Goal: Task Accomplishment & Management: Use online tool/utility

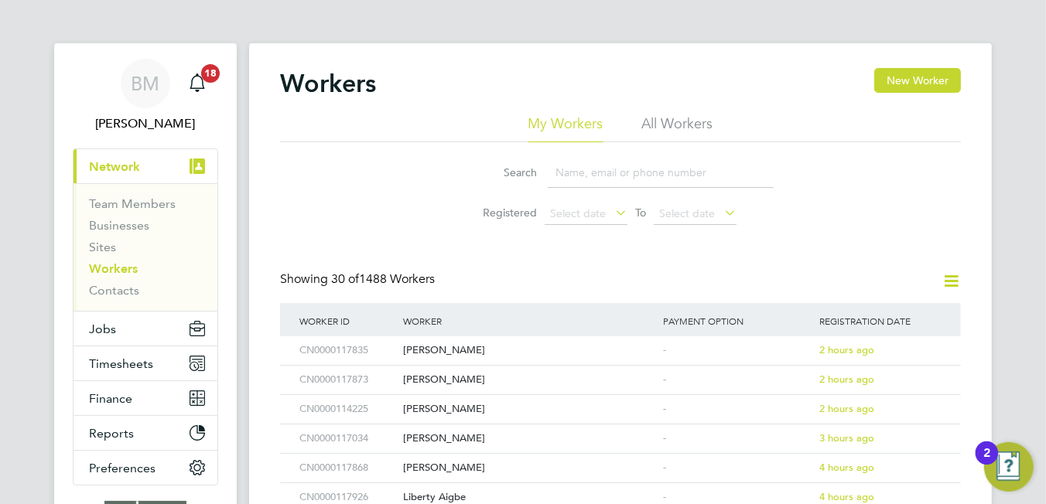
click at [950, 282] on icon at bounding box center [950, 280] width 19 height 19
click at [104, 323] on span "Jobs" at bounding box center [102, 329] width 27 height 15
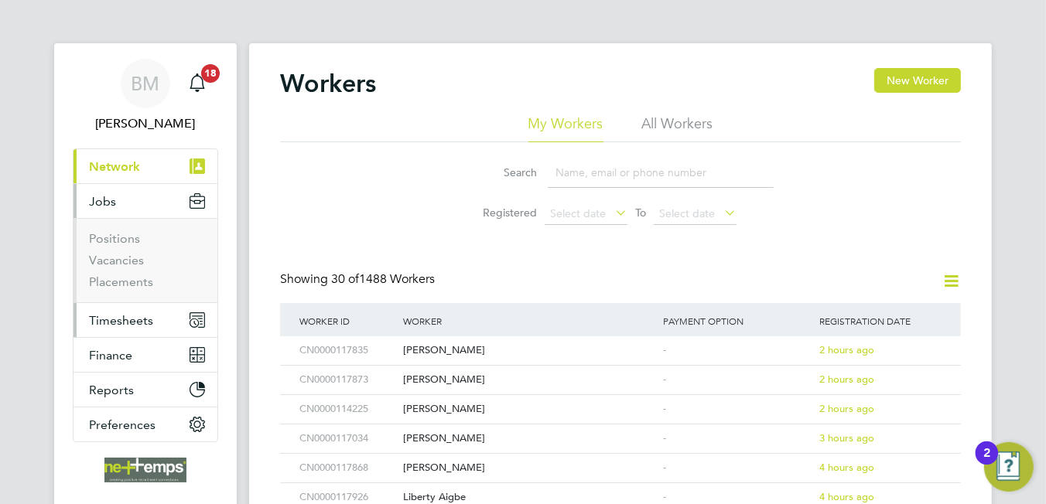
click at [129, 313] on span "Timesheets" at bounding box center [121, 320] width 64 height 15
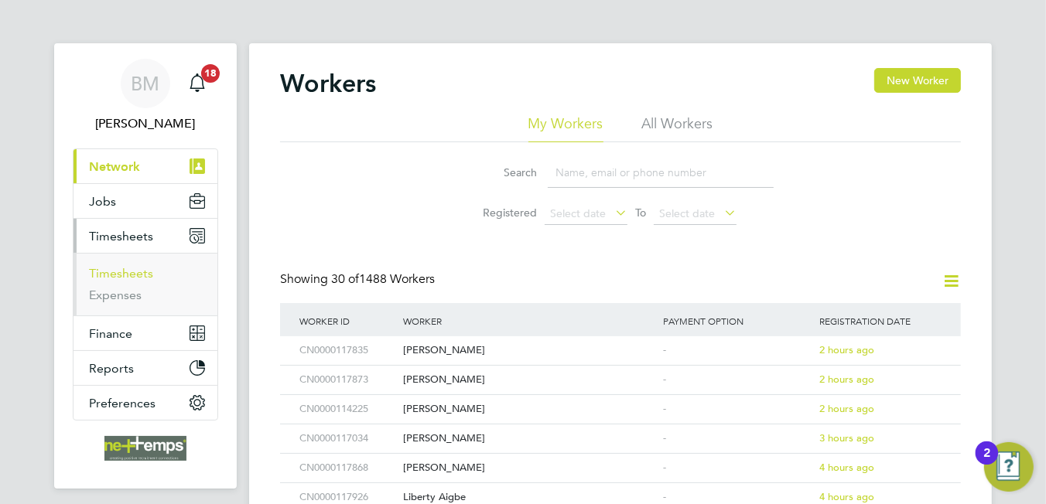
click at [132, 275] on link "Timesheets" at bounding box center [121, 273] width 64 height 15
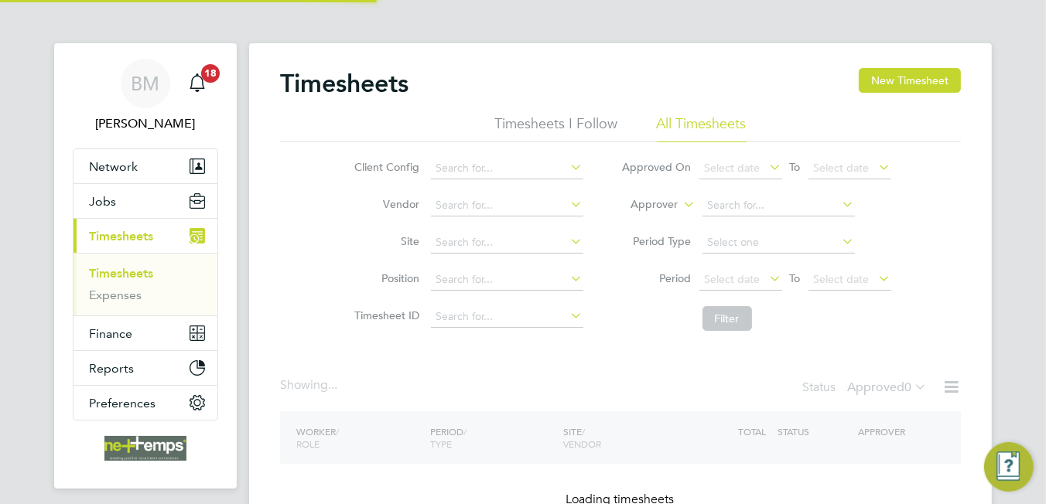
click at [957, 275] on div "Client Config Vendor Site Position Timesheet ID Approved On Select date To Sele…" at bounding box center [620, 240] width 681 height 196
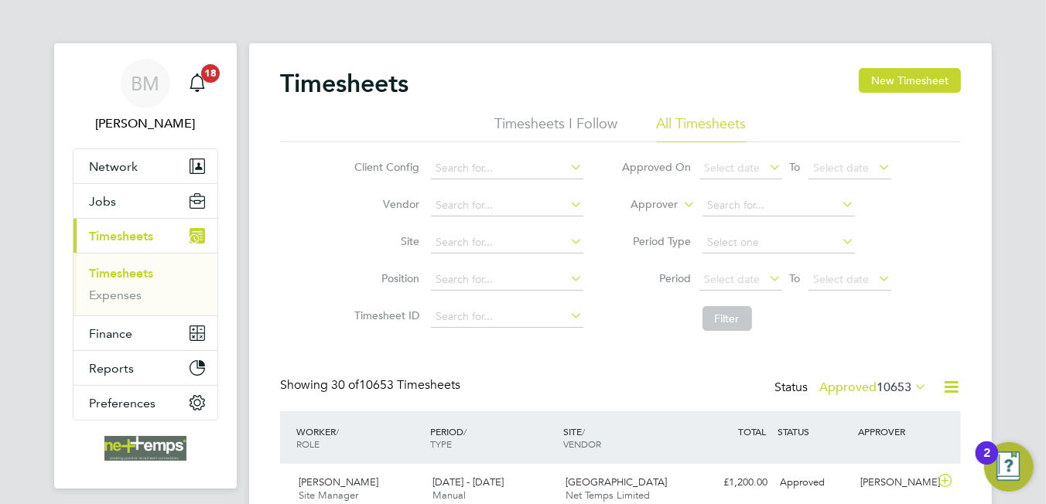
click at [945, 383] on icon at bounding box center [950, 386] width 19 height 19
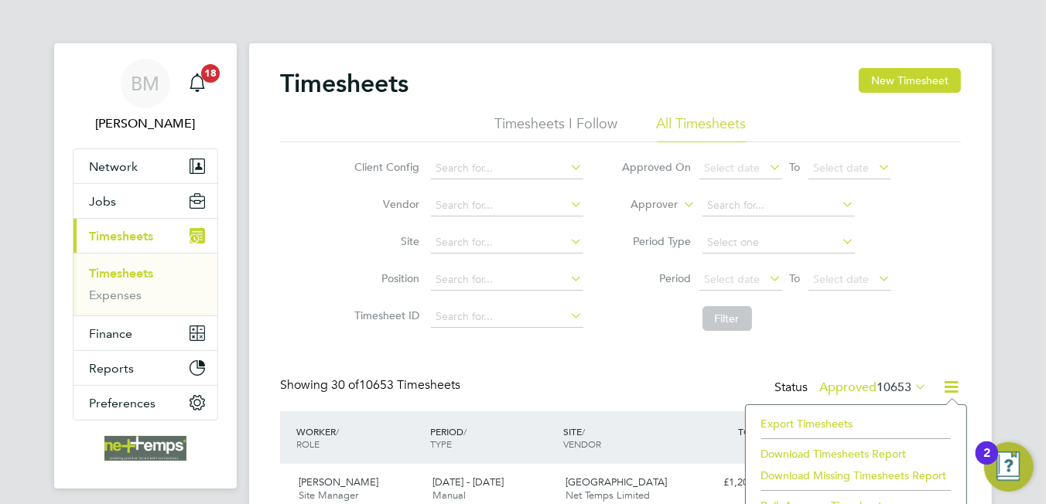
click at [793, 425] on li "Export Timesheets" at bounding box center [855, 424] width 205 height 22
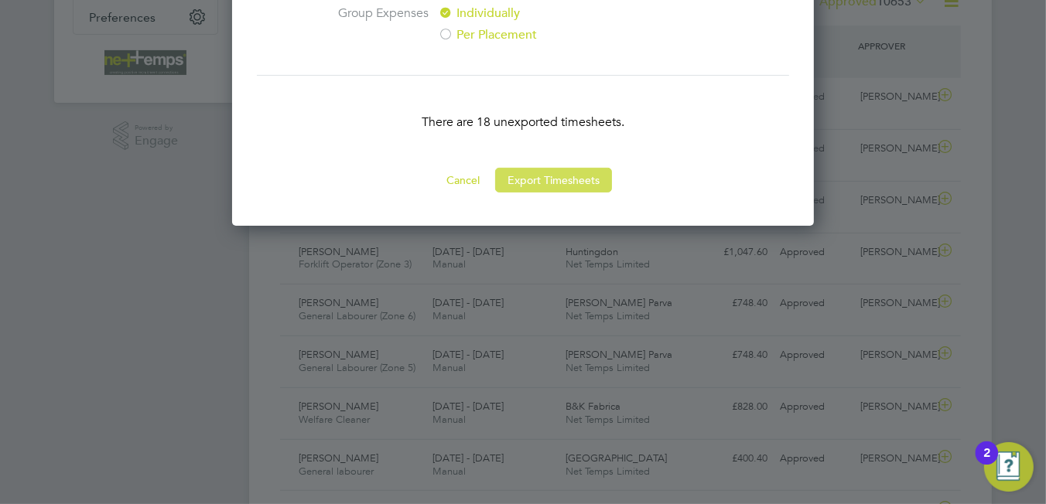
click at [580, 183] on button "Export Timesheets" at bounding box center [553, 180] width 117 height 25
click at [0, 0] on icon at bounding box center [0, 0] width 0 height 0
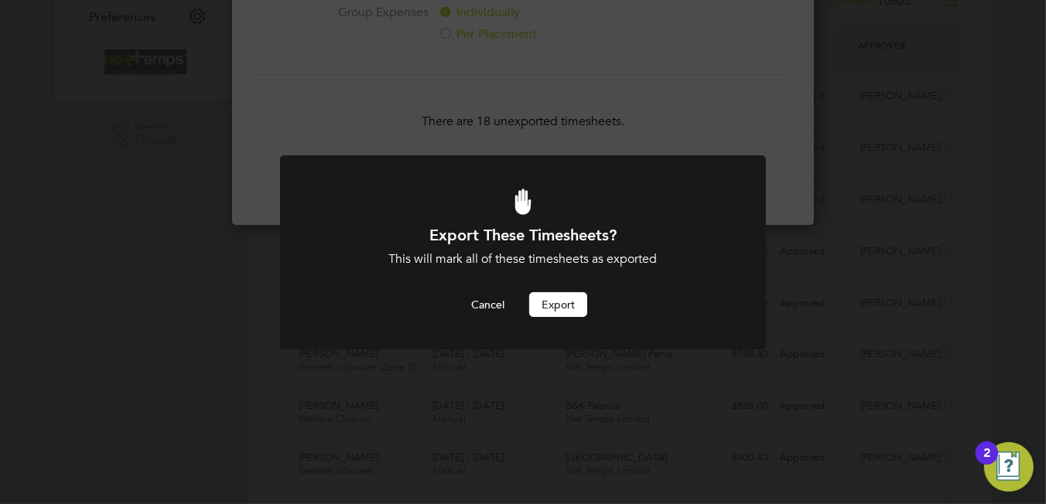
click at [567, 297] on button "Export" at bounding box center [558, 304] width 58 height 25
